Goal: Find specific page/section: Find specific page/section

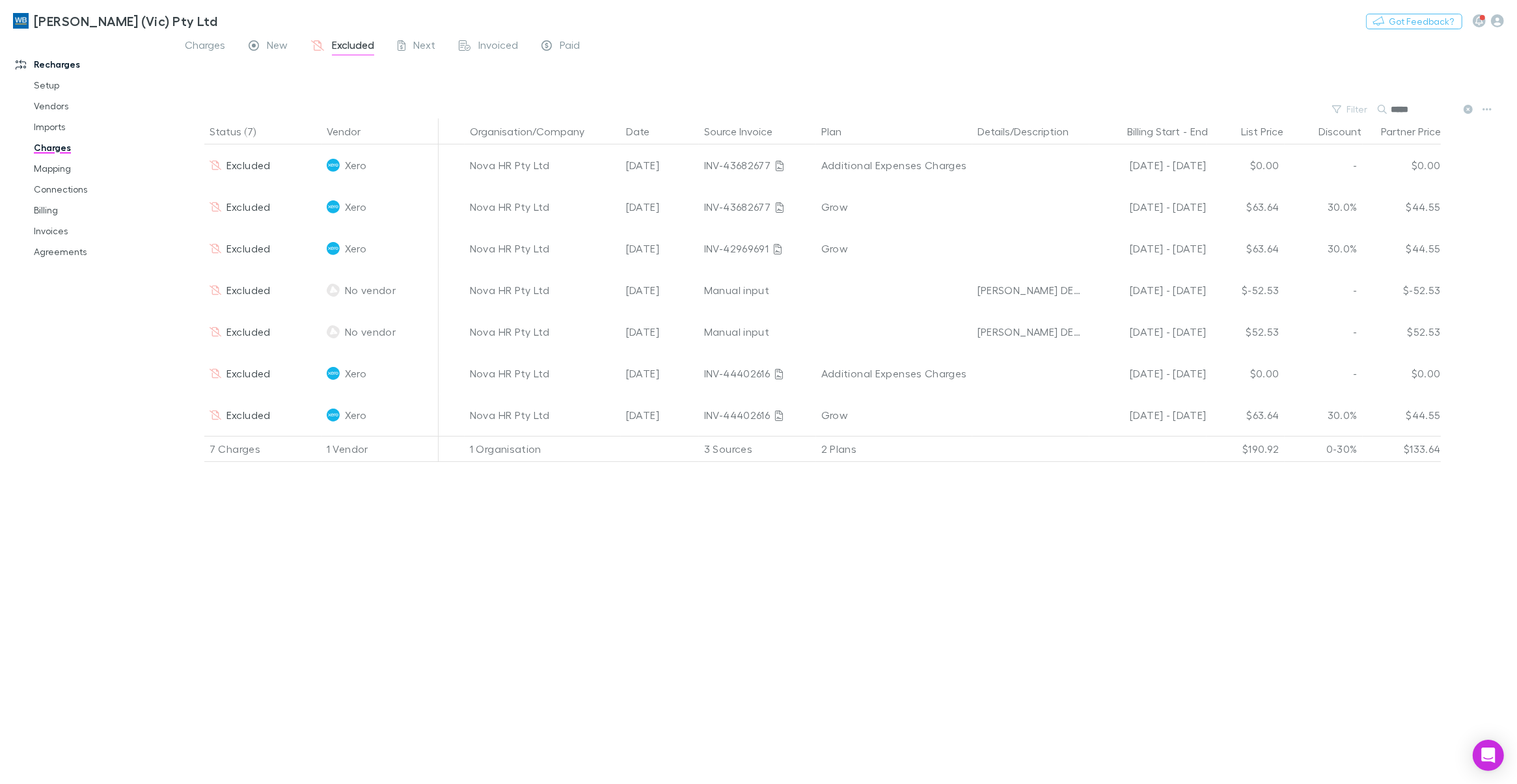
click at [46, 152] on link "Charges" at bounding box center [102, 147] width 162 height 20
click at [51, 232] on link "Invoices" at bounding box center [102, 230] width 162 height 20
click at [60, 233] on link "Invoices" at bounding box center [102, 230] width 162 height 20
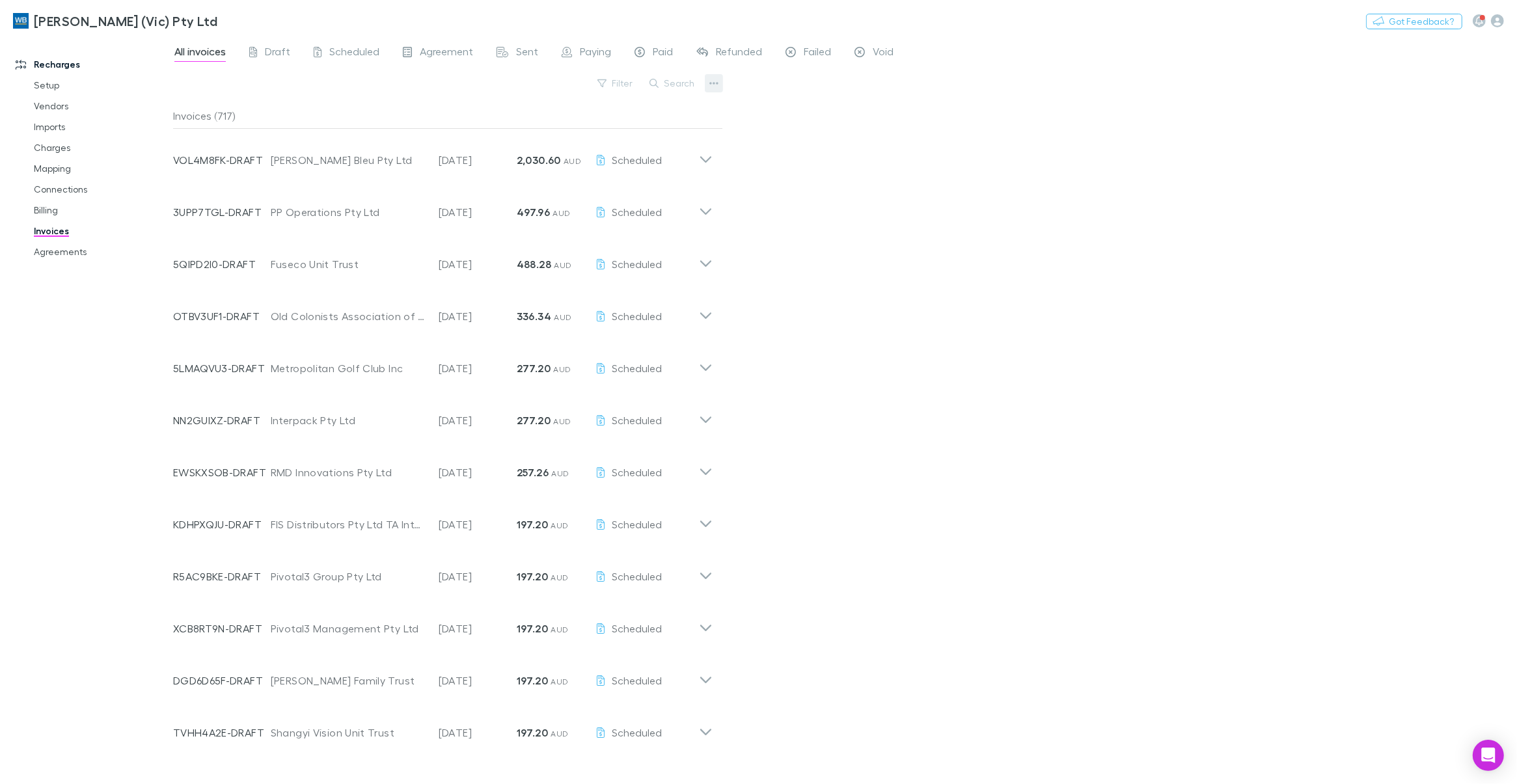
click at [715, 84] on icon "button" at bounding box center [714, 83] width 9 height 11
click at [928, 261] on div at bounding box center [758, 392] width 1517 height 784
drag, startPoint x: 69, startPoint y: 245, endPoint x: 893, endPoint y: 153, distance: 829.1
click at [69, 245] on link "Agreements" at bounding box center [102, 252] width 162 height 20
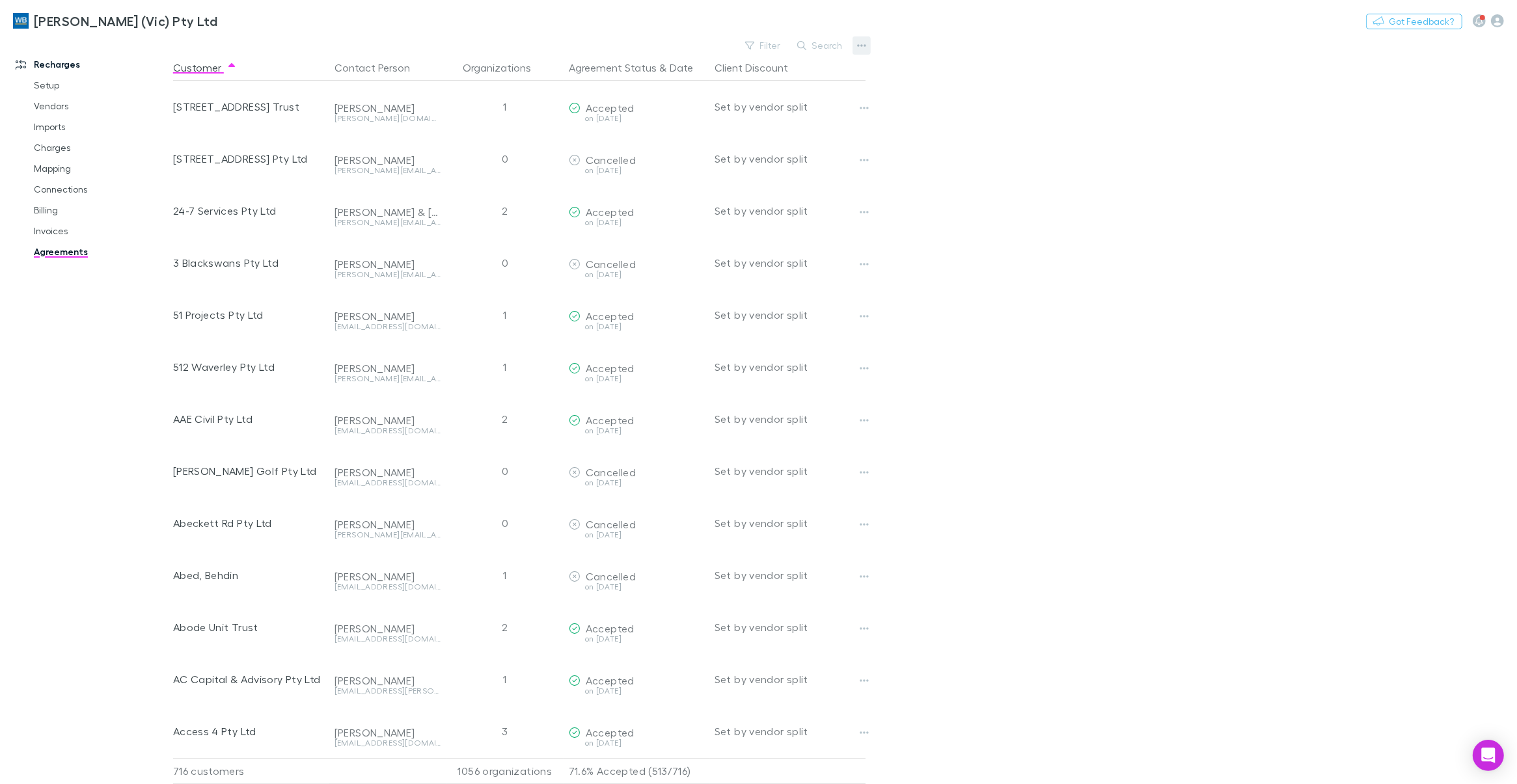
click at [860, 43] on icon "button" at bounding box center [861, 45] width 9 height 11
click at [751, 109] on p "Accepted agreements" at bounding box center [781, 111] width 158 height 16
click at [770, 46] on button "Filter" at bounding box center [763, 45] width 49 height 16
click at [620, 171] on li "Accepted" at bounding box center [675, 171] width 226 height 20
click at [942, 201] on div at bounding box center [758, 392] width 1517 height 784
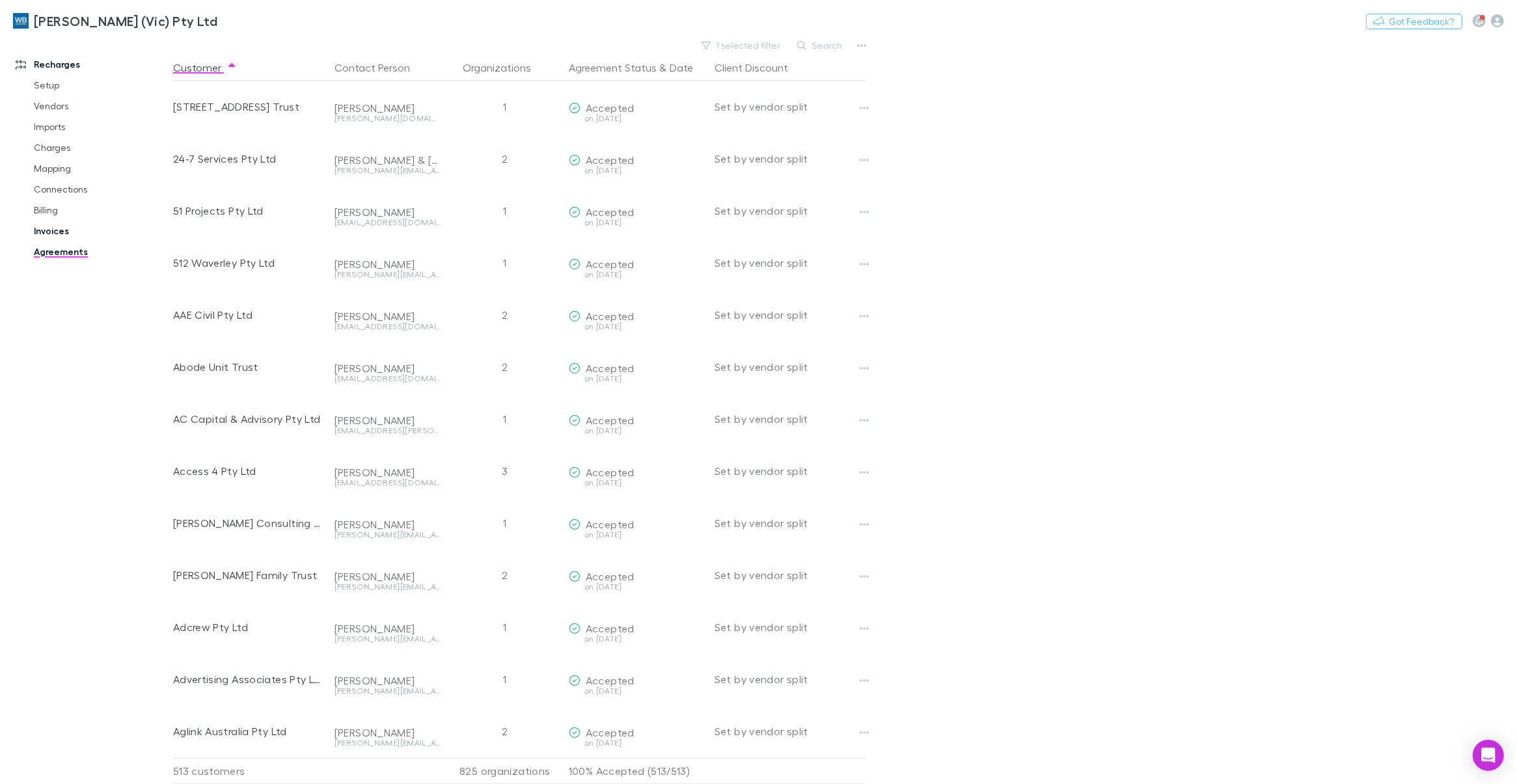
click at [64, 235] on link "Invoices" at bounding box center [102, 230] width 162 height 20
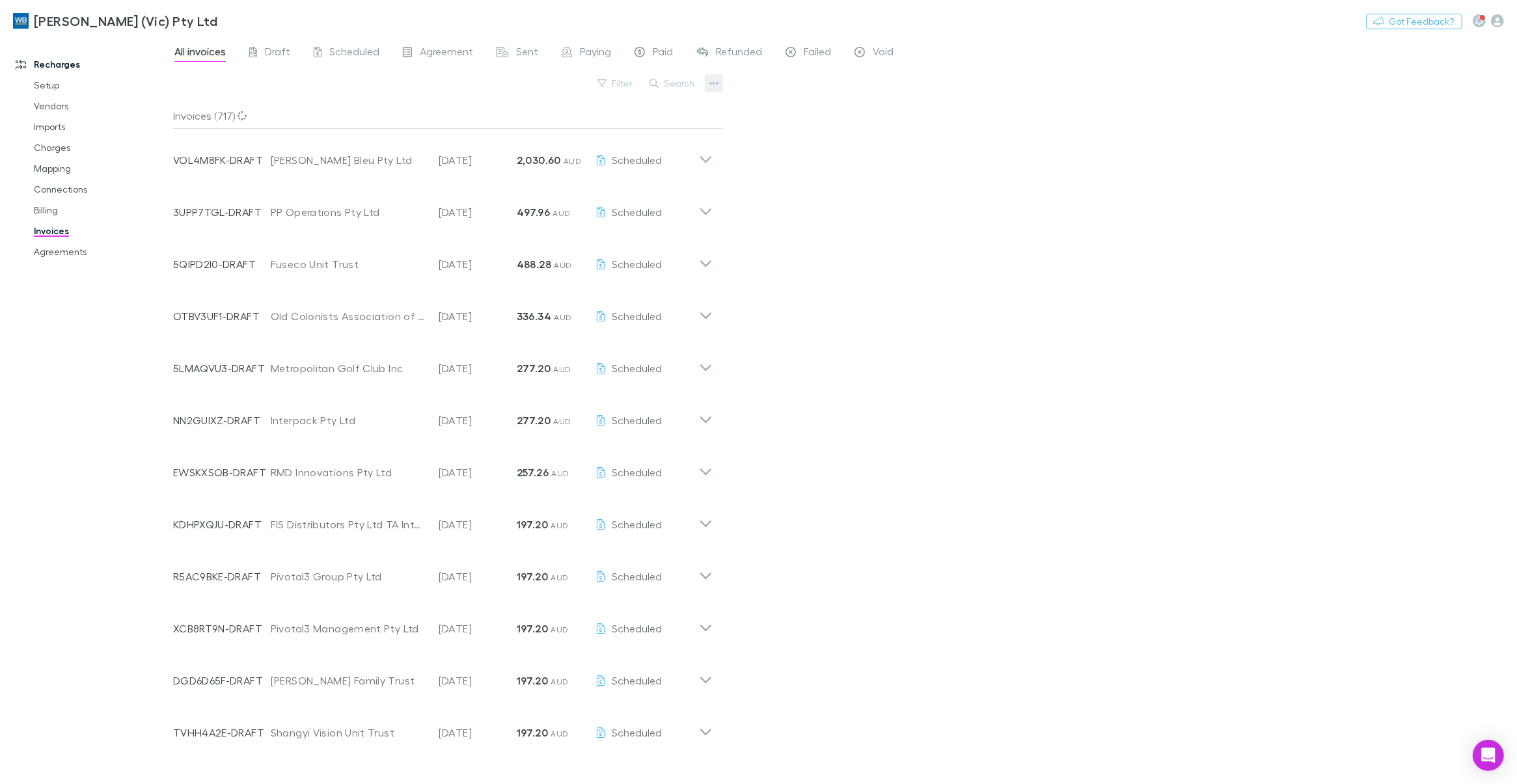
click at [713, 84] on icon "button" at bounding box center [714, 83] width 9 height 2
click at [34, 215] on div at bounding box center [758, 392] width 1517 height 784
click at [36, 211] on div "Exports Export invoices Export line items" at bounding box center [758, 392] width 1517 height 784
click at [39, 210] on link "Billing" at bounding box center [102, 210] width 162 height 20
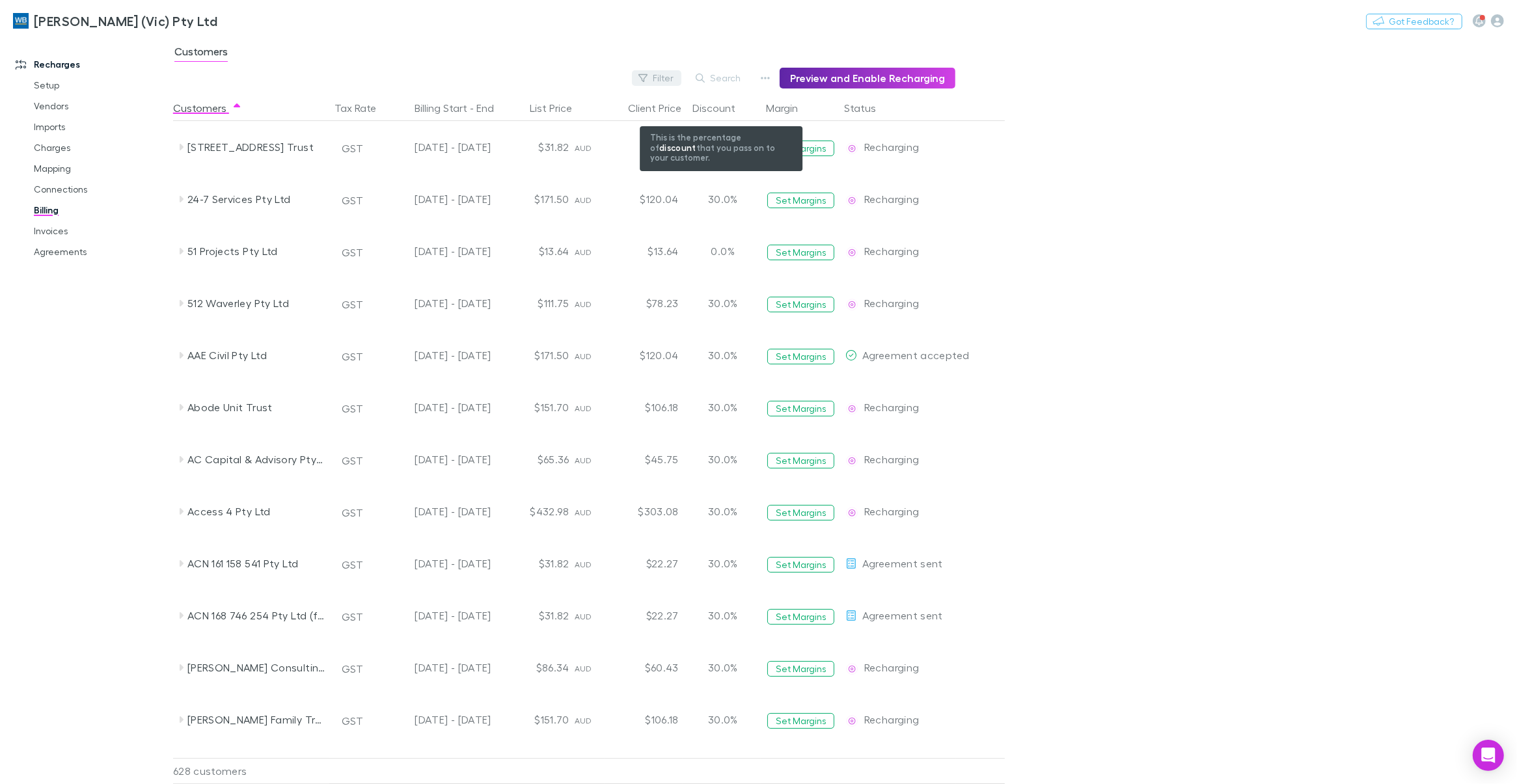
click at [675, 75] on button "Filter" at bounding box center [656, 78] width 49 height 16
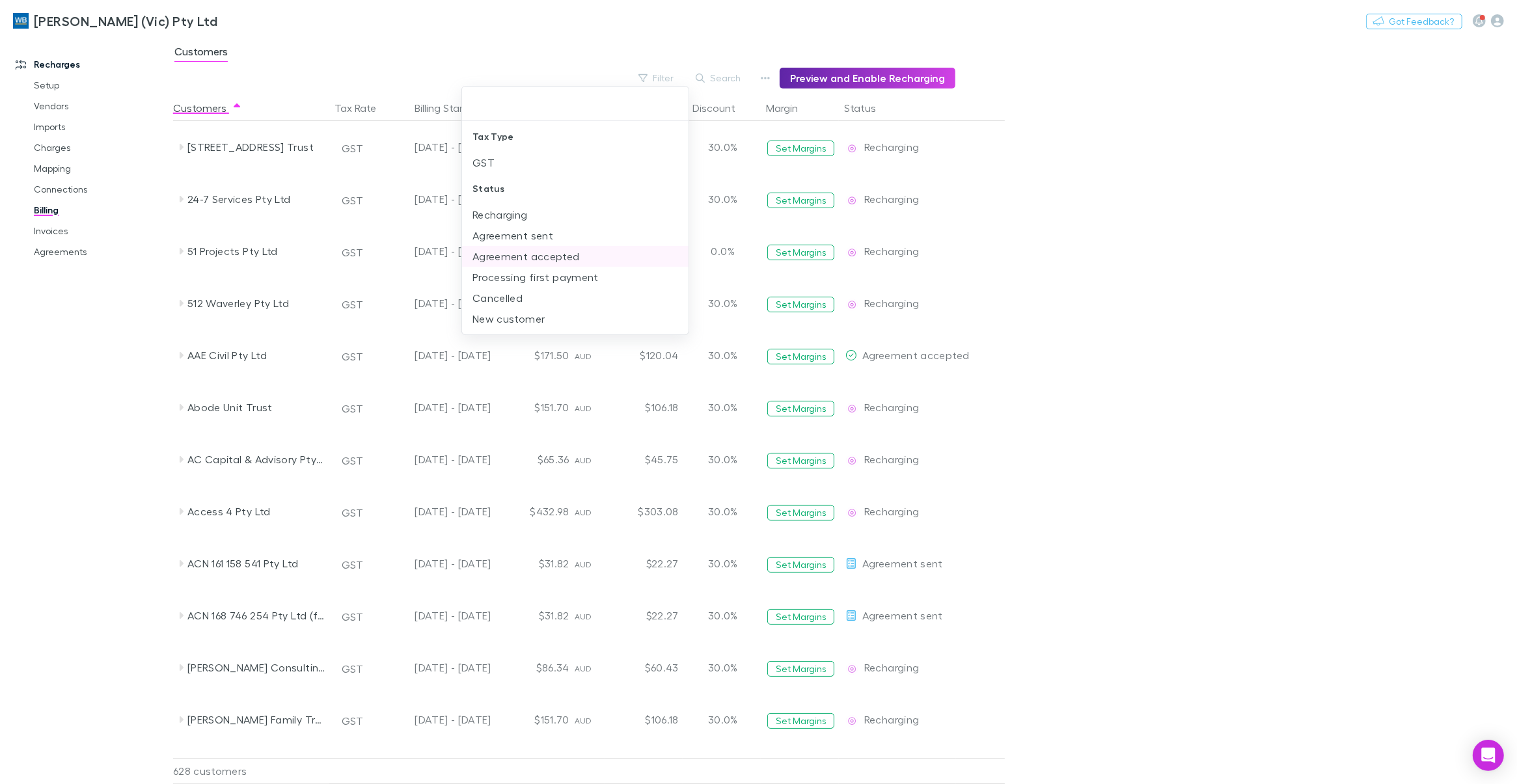
click at [552, 258] on li "Agreement accepted" at bounding box center [575, 256] width 226 height 20
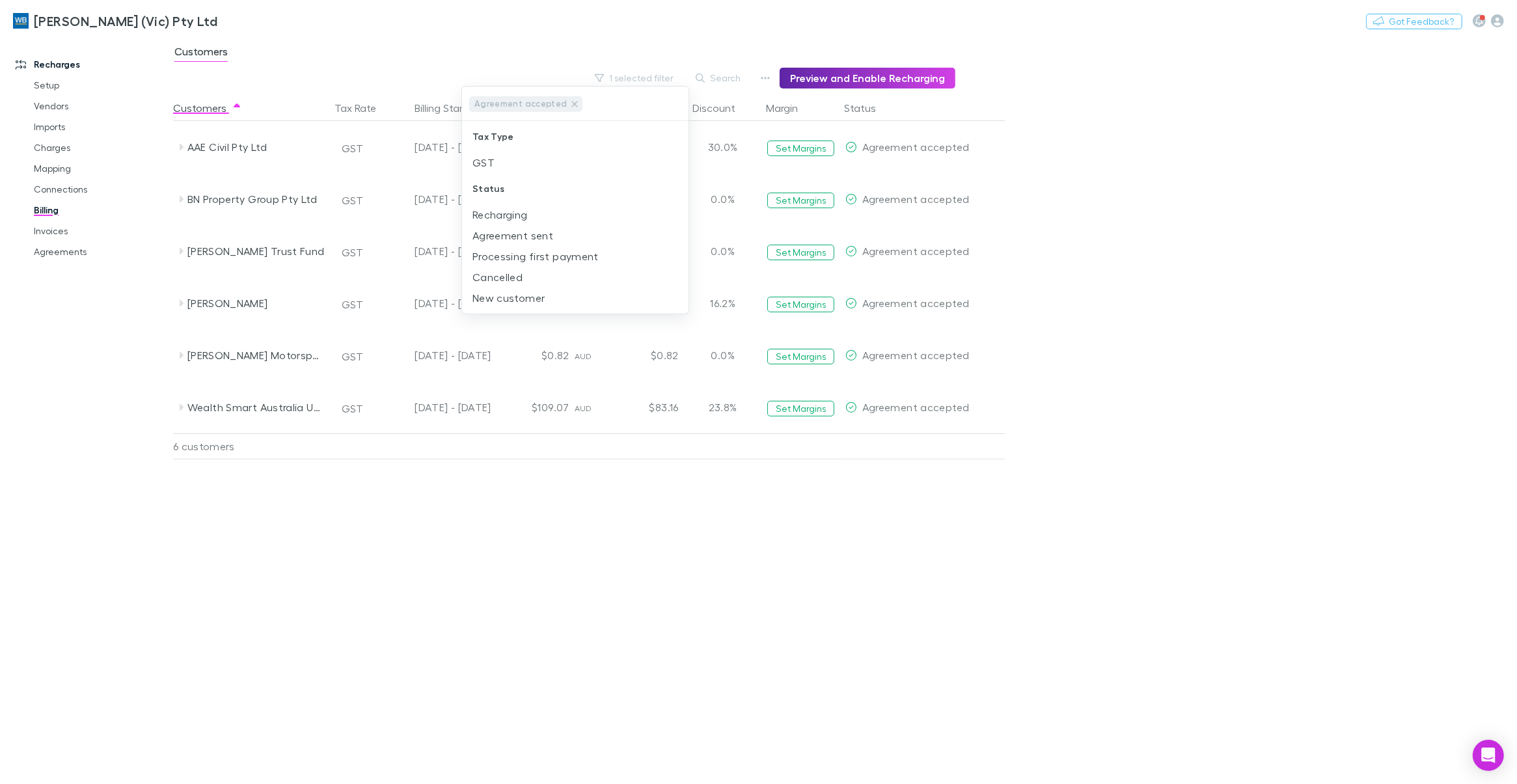
click at [483, 558] on div at bounding box center [758, 392] width 1517 height 784
